Goal: Transaction & Acquisition: Register for event/course

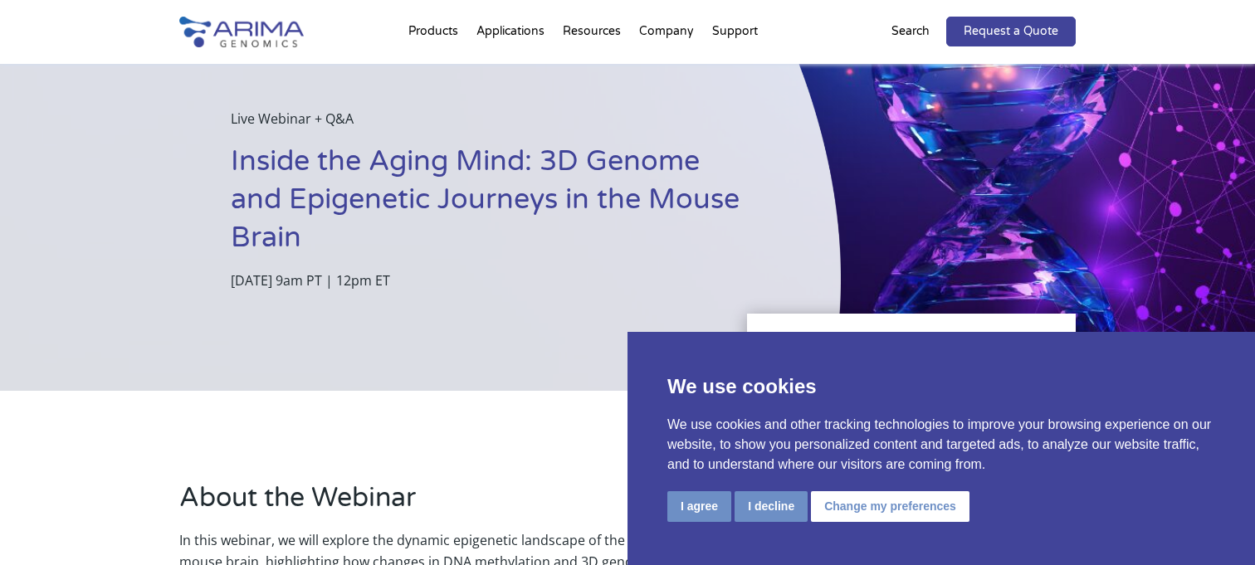
click at [722, 500] on button "I agree" at bounding box center [700, 507] width 64 height 31
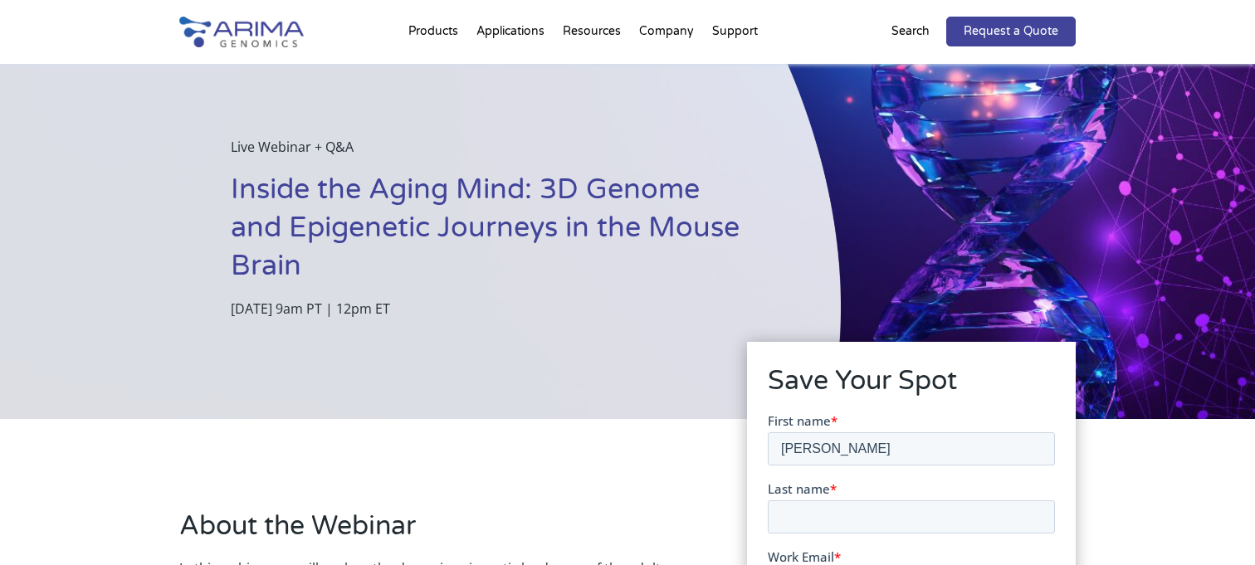
click at [592, 403] on div "Live Webinar + Q&A Inside the Aging Mind: 3D Genome and Epigenetic Journeys in …" at bounding box center [420, 228] width 841 height 383
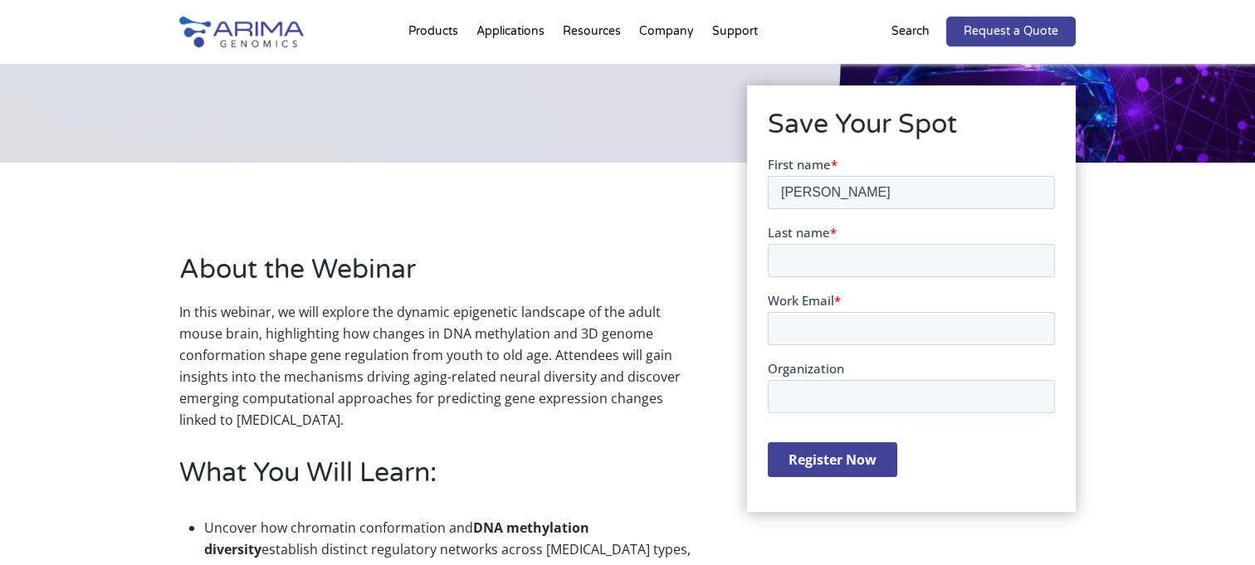
scroll to position [274, 0]
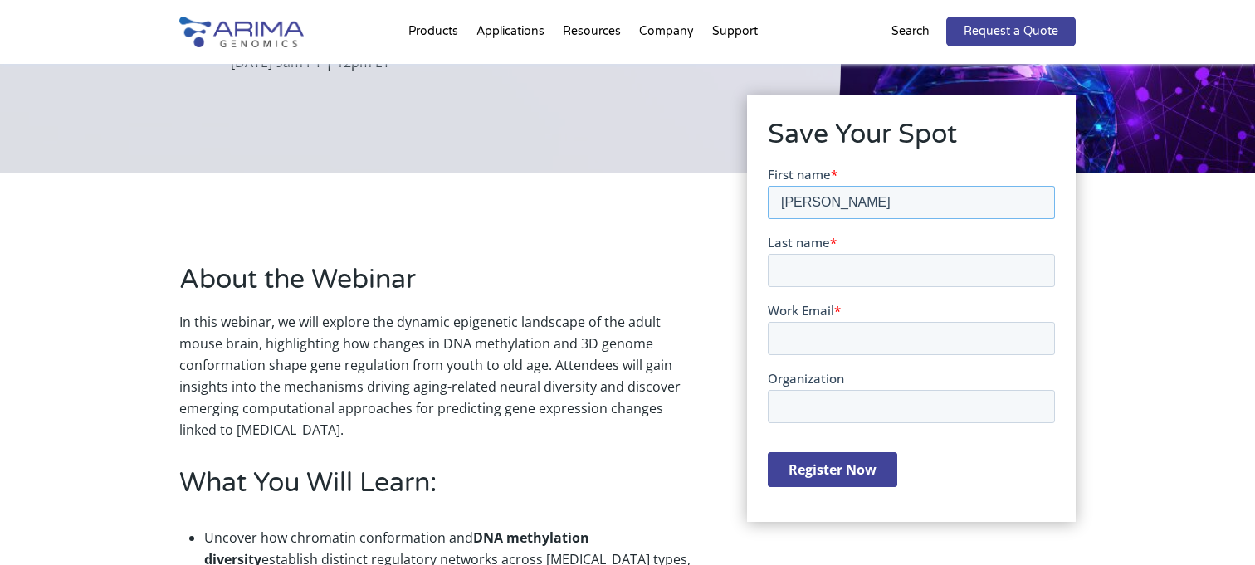
click at [837, 198] on input "Yuiki Kondo" at bounding box center [910, 201] width 287 height 33
type input "Yuiki"
paste input "Kondo"
type input "Kondo"
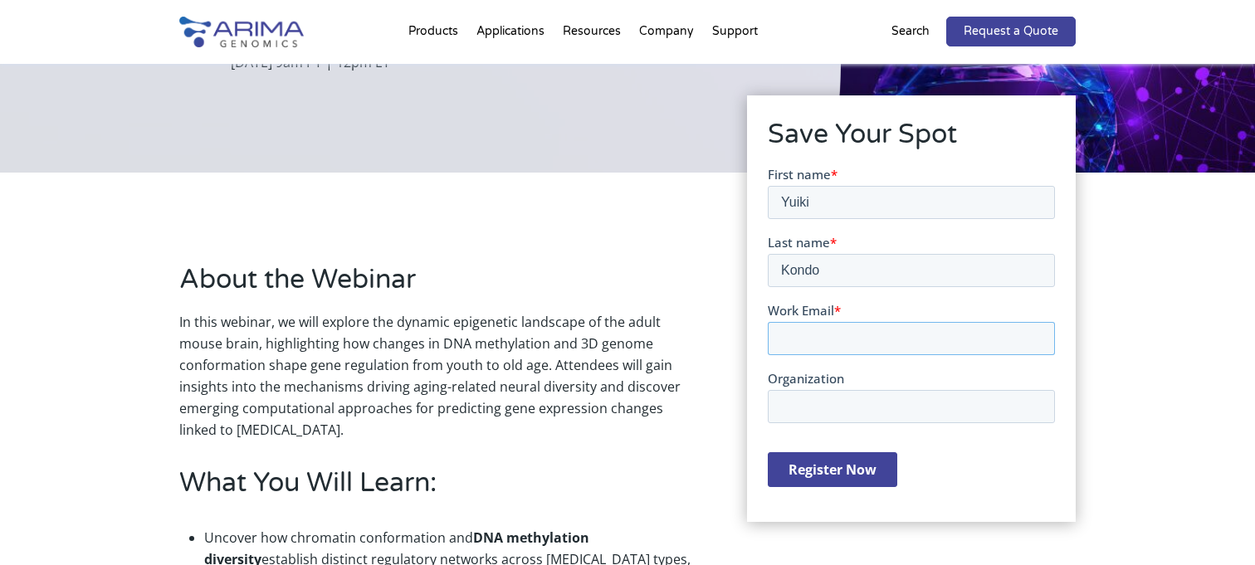
paste input "kondo-yuiki746@g.ecc.u-tokyo.ac.jp"
type input "kondo-yuiki746@g.ecc.u-tokyo.ac.jp"
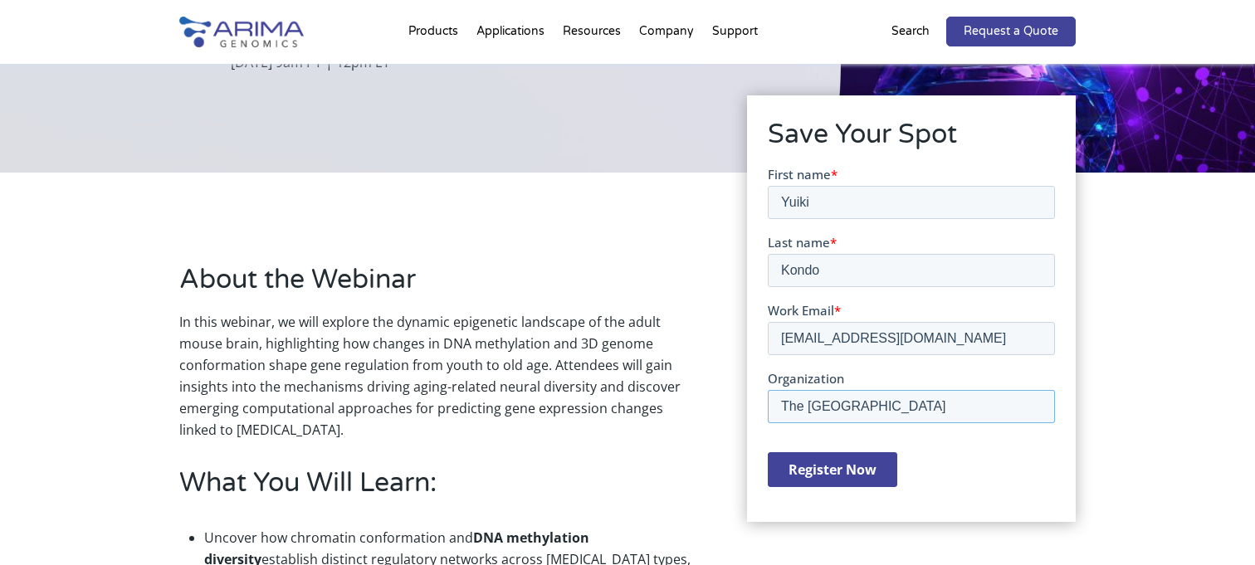
type input "The University of Tokyo"
click at [879, 477] on input "Register Now" at bounding box center [832, 469] width 130 height 35
